Goal: Obtain resource: Obtain resource

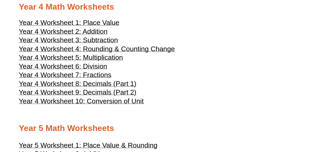
scroll to position [645, 0]
click at [107, 78] on span "Year 4 Worksheet 7: Fractions" at bounding box center [65, 75] width 93 height 8
click at [97, 70] on span "Year 4 Worksheet 6: Division" at bounding box center [63, 66] width 88 height 8
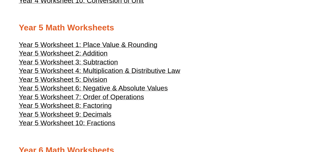
scroll to position [745, 0]
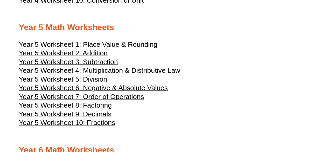
click at [120, 100] on span "Year 5 Worksheet 7: Order of Operations" at bounding box center [81, 97] width 125 height 8
click at [90, 57] on span "Year 5 Worksheet 2: Addition" at bounding box center [63, 53] width 89 height 8
click at [117, 74] on span "Year 5 Worksheet 4: Multiplication & Distributive Law" at bounding box center [99, 70] width 161 height 8
click at [102, 83] on span "Year 5 Worksheet 5: Division" at bounding box center [63, 79] width 88 height 8
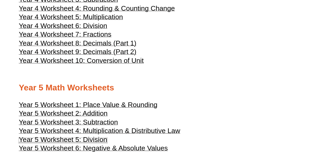
scroll to position [684, 0]
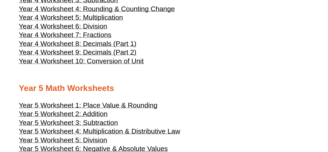
click at [126, 65] on span "Year 4 Worksheet 10: Conversion of Unit" at bounding box center [81, 61] width 125 height 8
click at [119, 13] on span "Year 4 Worksheet 4: Rounding & Counting Change" at bounding box center [97, 9] width 156 height 8
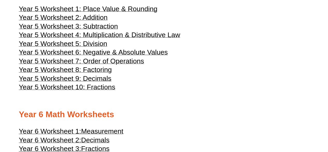
scroll to position [780, 0]
click at [108, 13] on span "Year 5 Worksheet 1: Place Value & Rounding" at bounding box center [88, 9] width 139 height 8
click at [91, 65] on span "Year 5 Worksheet 7: Order of Operations" at bounding box center [81, 61] width 125 height 8
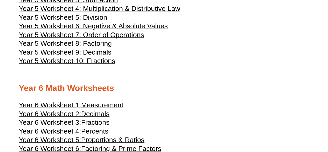
click at [103, 47] on span "Year 5 Worksheet 8: Factoring" at bounding box center [65, 43] width 93 height 8
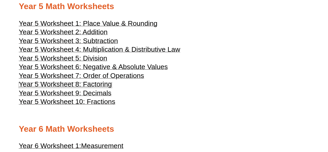
scroll to position [765, 0]
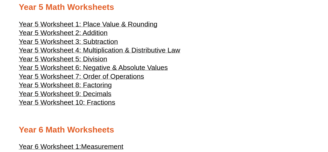
click at [101, 71] on span "Year 5 Worksheet 6: Negative & Absolute Values" at bounding box center [93, 68] width 149 height 8
click at [97, 28] on span "Year 5 Worksheet 1: Place Value & Rounding" at bounding box center [88, 24] width 139 height 8
